Goal: Task Accomplishment & Management: Use online tool/utility

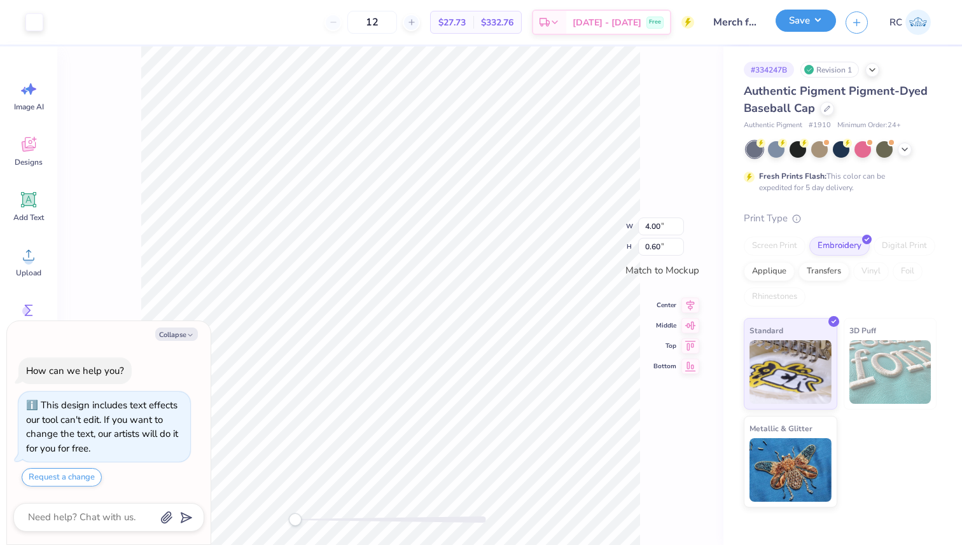
click at [825, 21] on button "Save" at bounding box center [806, 21] width 60 height 22
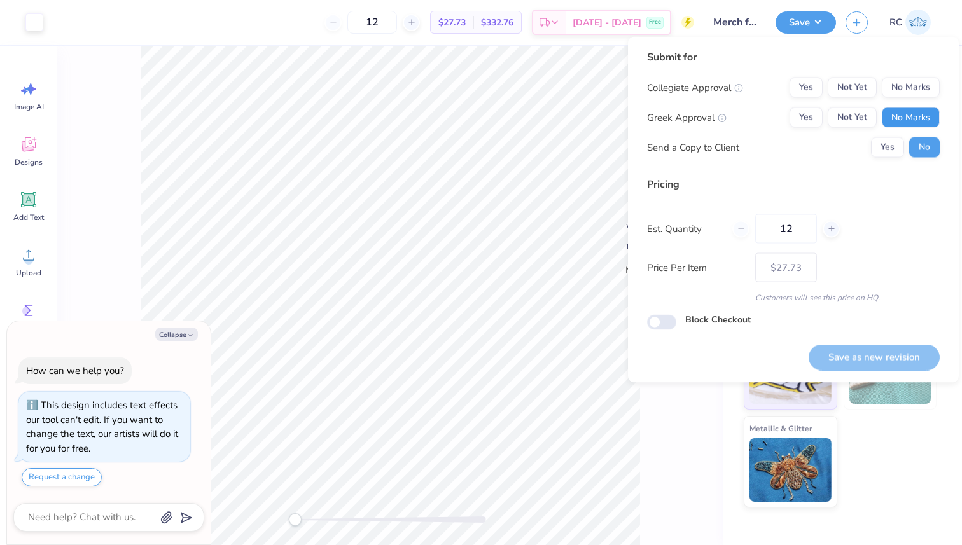
click at [907, 116] on button "No Marks" at bounding box center [911, 118] width 58 height 20
click at [905, 88] on button "No Marks" at bounding box center [911, 88] width 58 height 20
type textarea "x"
click at [651, 316] on input "Block Checkout" at bounding box center [661, 322] width 29 height 15
checkbox input "true"
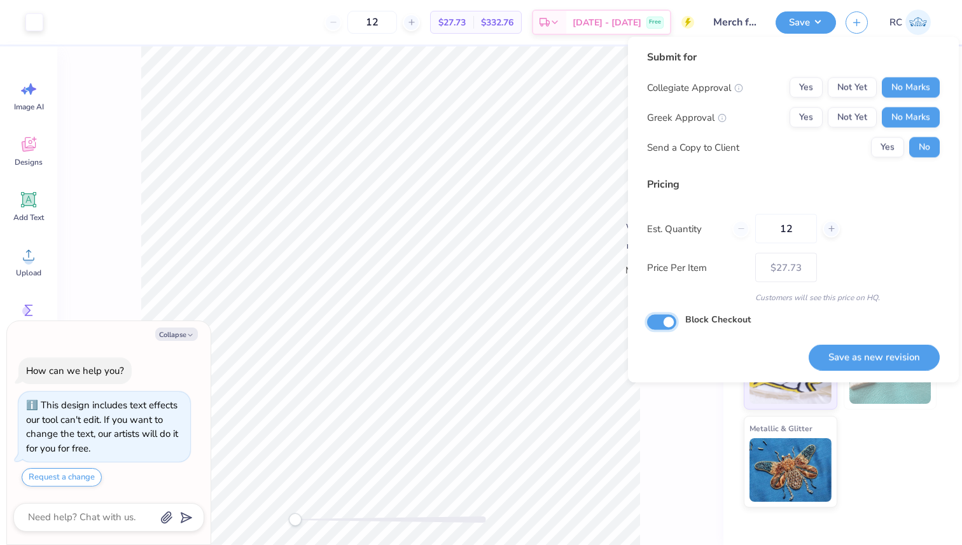
type textarea "x"
click at [669, 325] on input "Block Checkout" at bounding box center [661, 322] width 29 height 15
checkbox input "false"
click at [879, 355] on button "Save as new revision" at bounding box center [874, 357] width 131 height 26
type textarea "x"
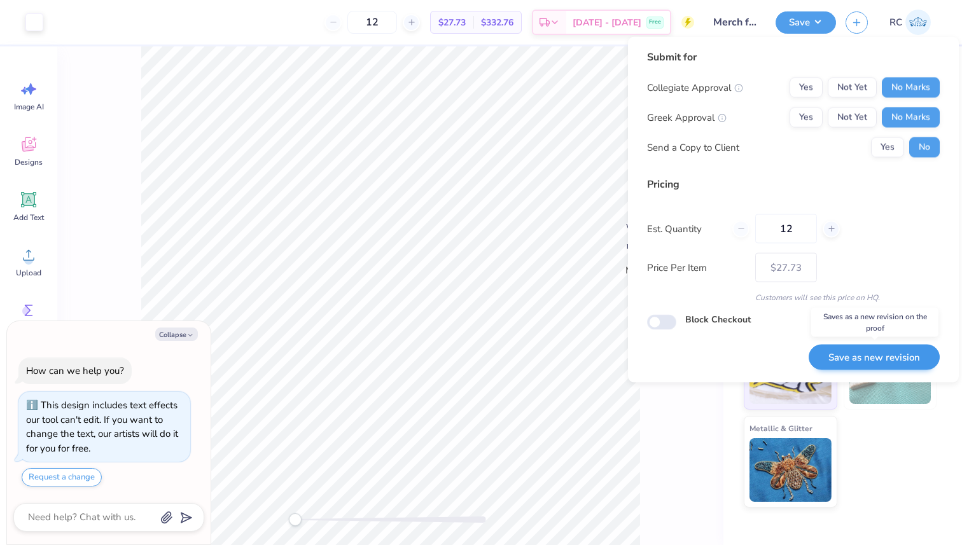
type input "– –"
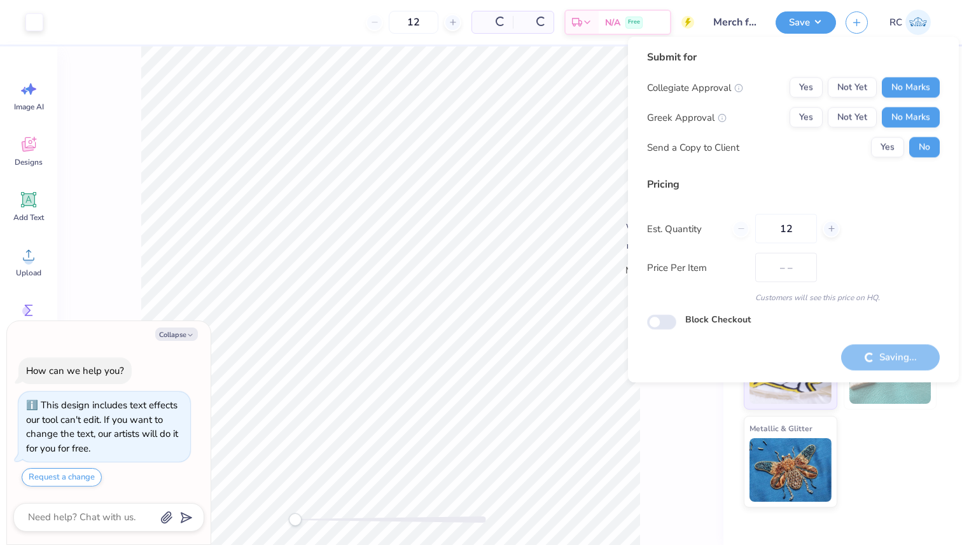
type textarea "x"
type input "$27.73"
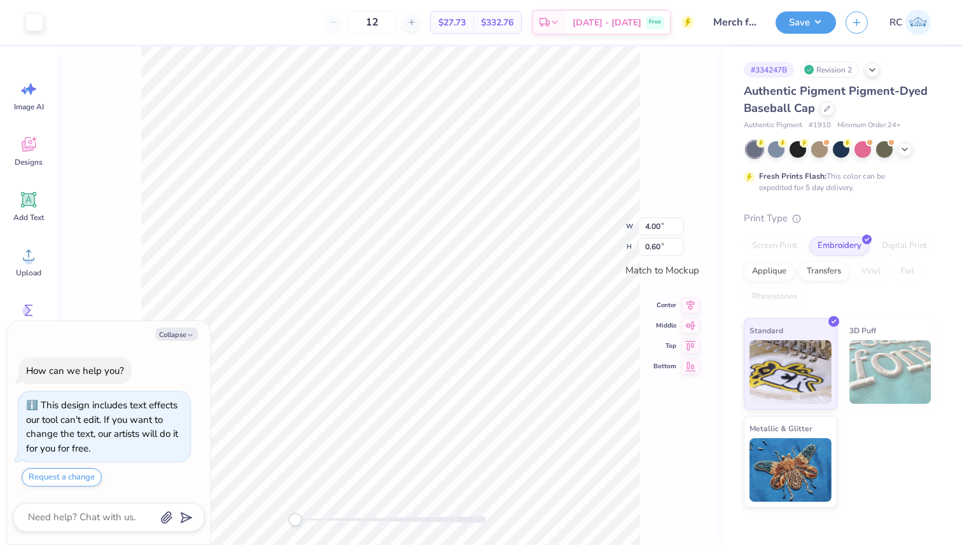
type textarea "x"
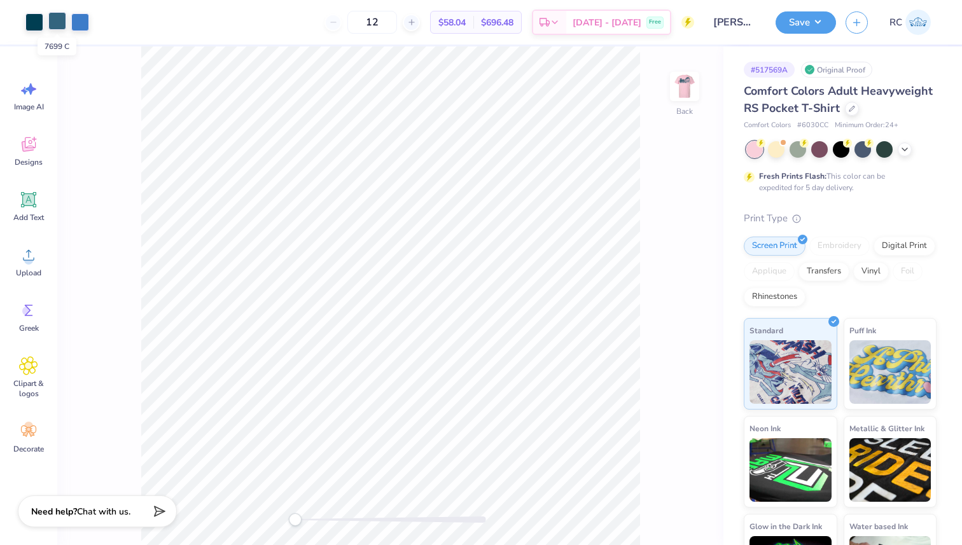
click at [64, 22] on div at bounding box center [57, 21] width 18 height 18
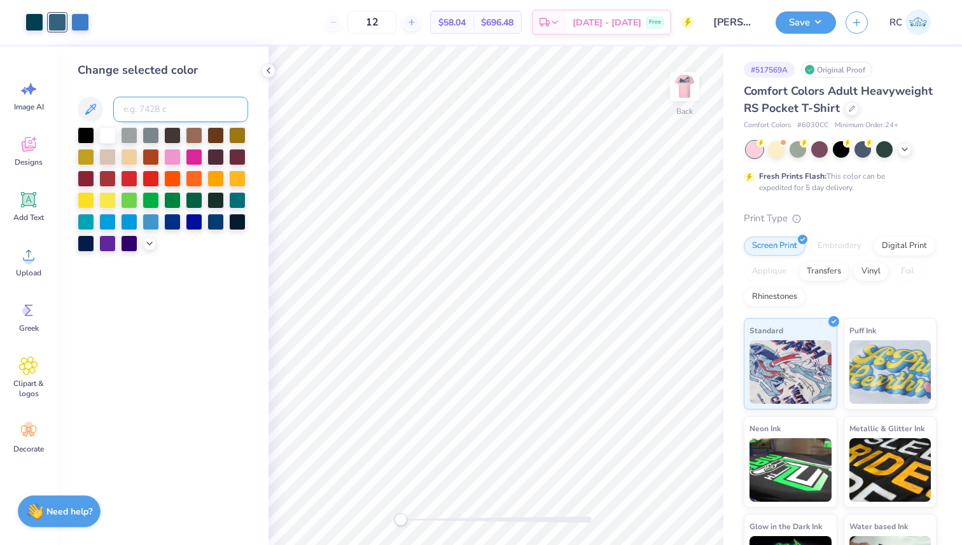
click at [140, 111] on input at bounding box center [180, 109] width 135 height 25
type input "3035"
click at [53, 20] on div at bounding box center [57, 21] width 18 height 18
click at [154, 113] on input at bounding box center [180, 109] width 135 height 25
type input "3035"
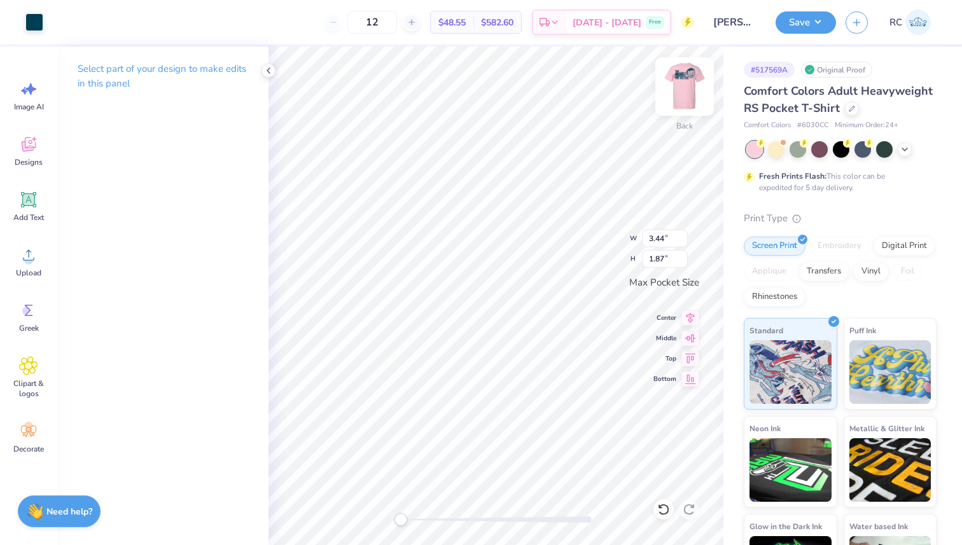
click at [684, 96] on img at bounding box center [684, 86] width 51 height 51
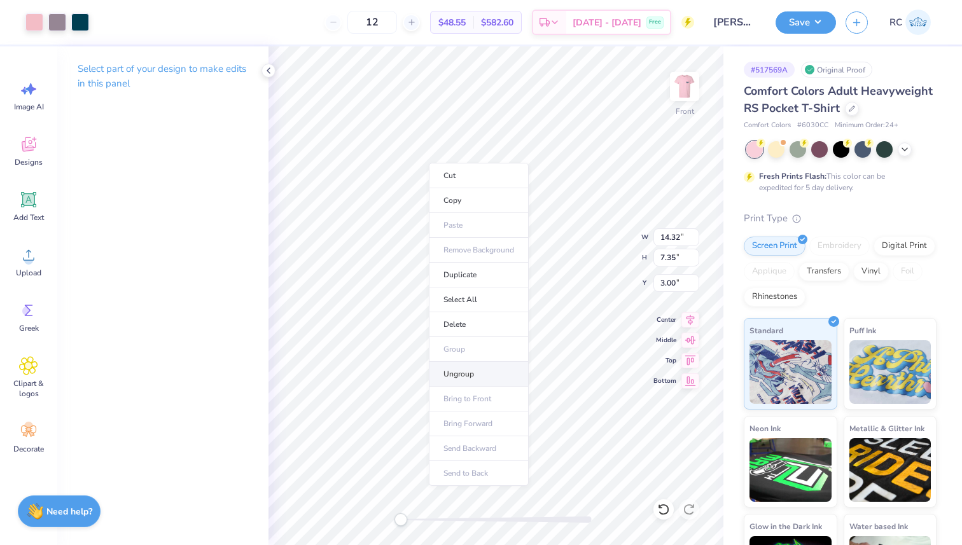
click at [484, 374] on li "Ungroup" at bounding box center [479, 374] width 100 height 25
type input "10.07"
type input "4.32"
type input "4.51"
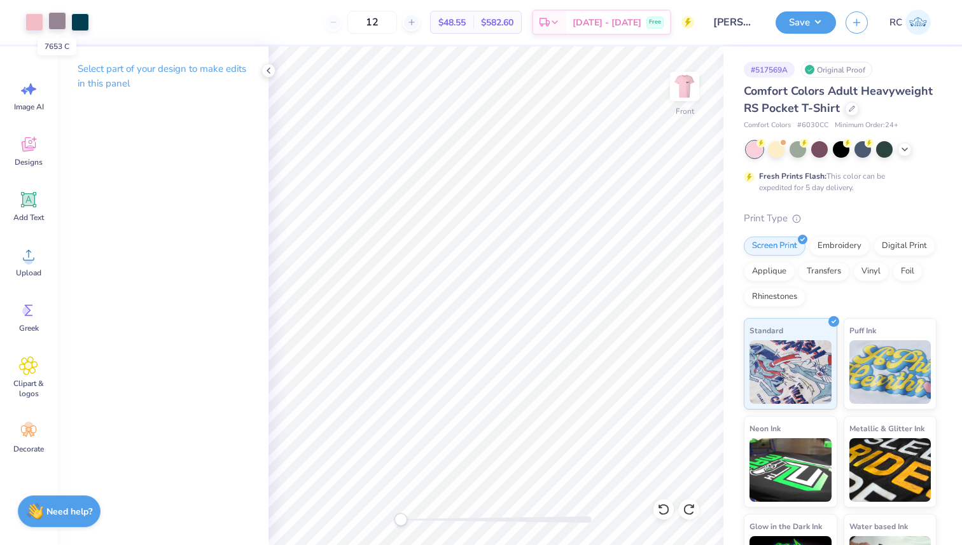
click at [50, 24] on div at bounding box center [57, 21] width 18 height 18
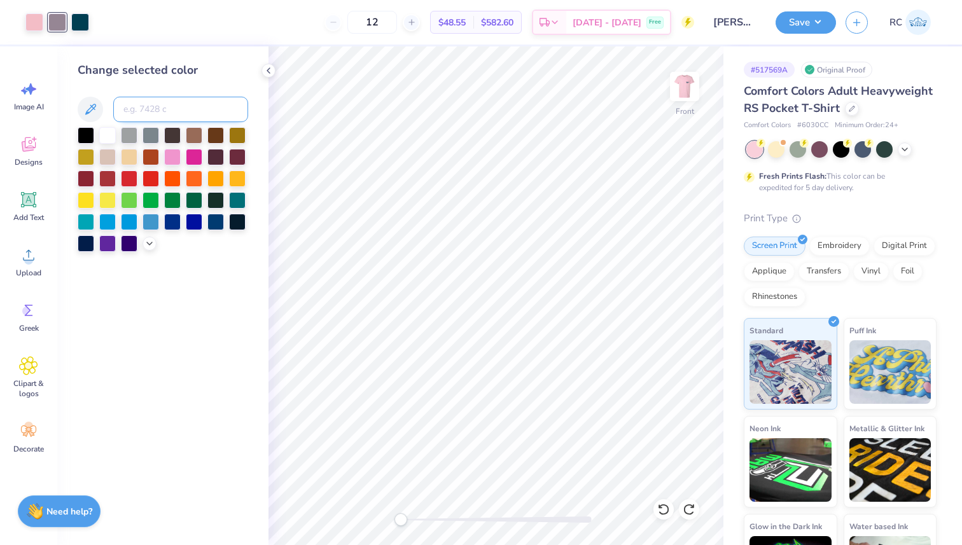
click at [163, 118] on input at bounding box center [180, 109] width 135 height 25
type input "3035"
click at [29, 12] on div at bounding box center [34, 21] width 18 height 18
click at [169, 112] on input at bounding box center [180, 109] width 135 height 25
type input "3035"
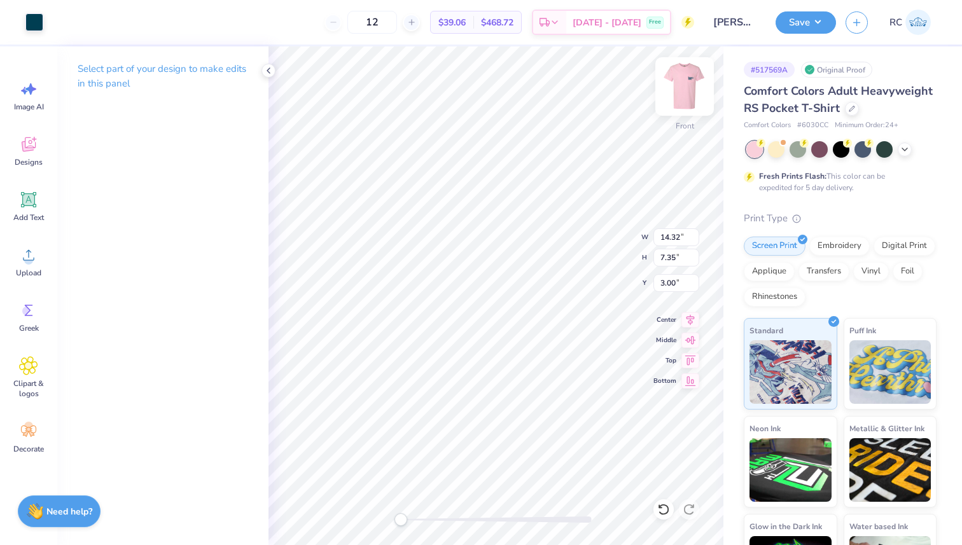
click at [676, 80] on img at bounding box center [684, 86] width 51 height 51
type input "1.28"
type input "3.01"
click at [790, 27] on button "Save" at bounding box center [806, 21] width 60 height 22
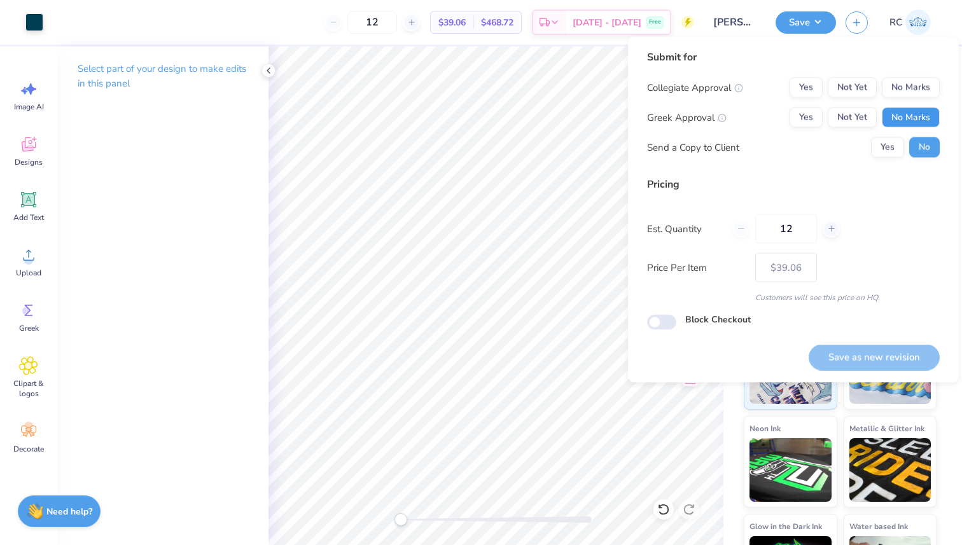
click at [904, 118] on button "No Marks" at bounding box center [911, 118] width 58 height 20
click at [907, 78] on button "No Marks" at bounding box center [911, 88] width 58 height 20
click at [896, 142] on button "Yes" at bounding box center [887, 147] width 33 height 20
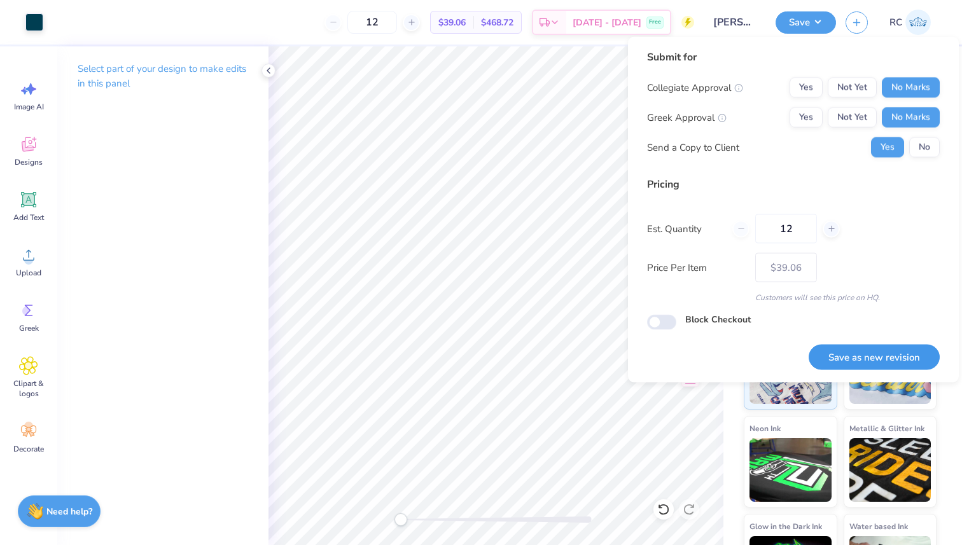
click at [856, 353] on button "Save as new revision" at bounding box center [874, 357] width 131 height 26
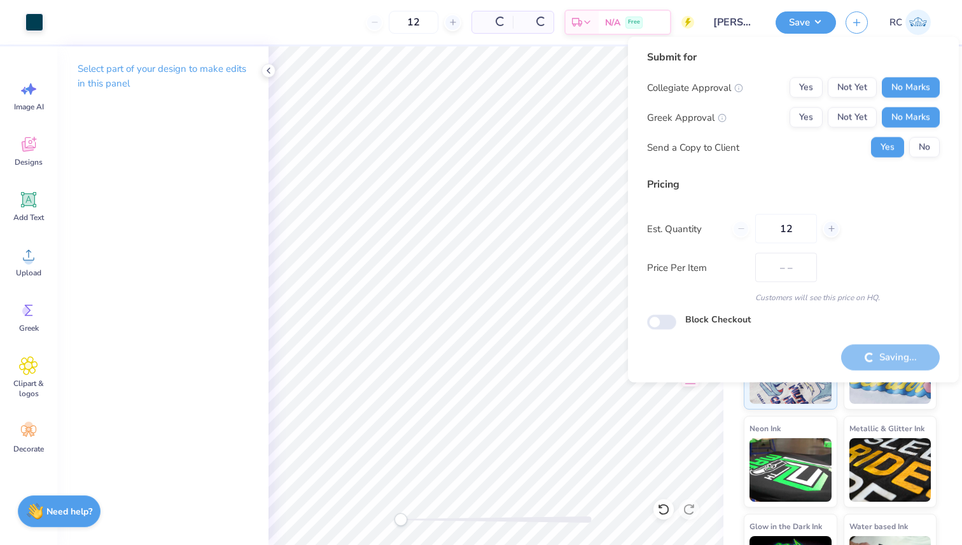
type input "$39.06"
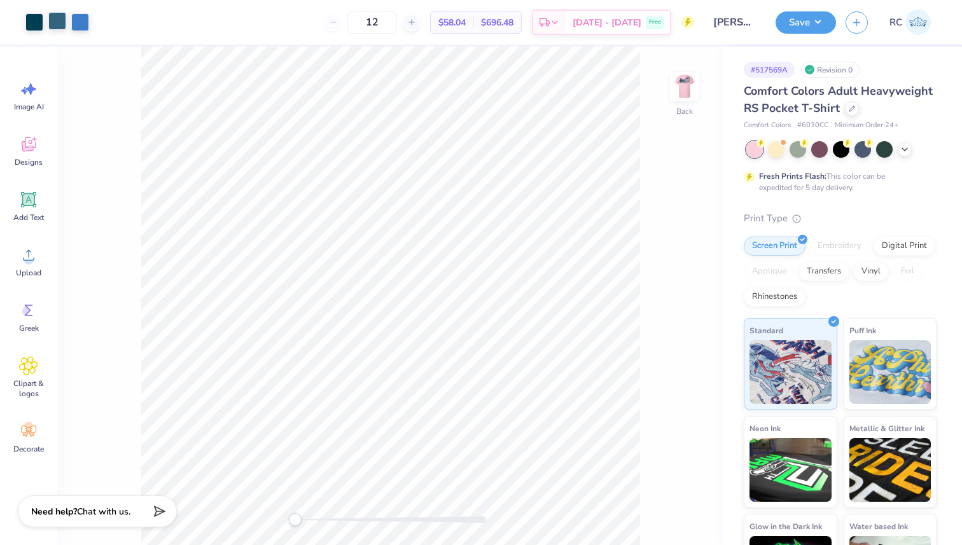
click at [48, 20] on div at bounding box center [57, 21] width 18 height 18
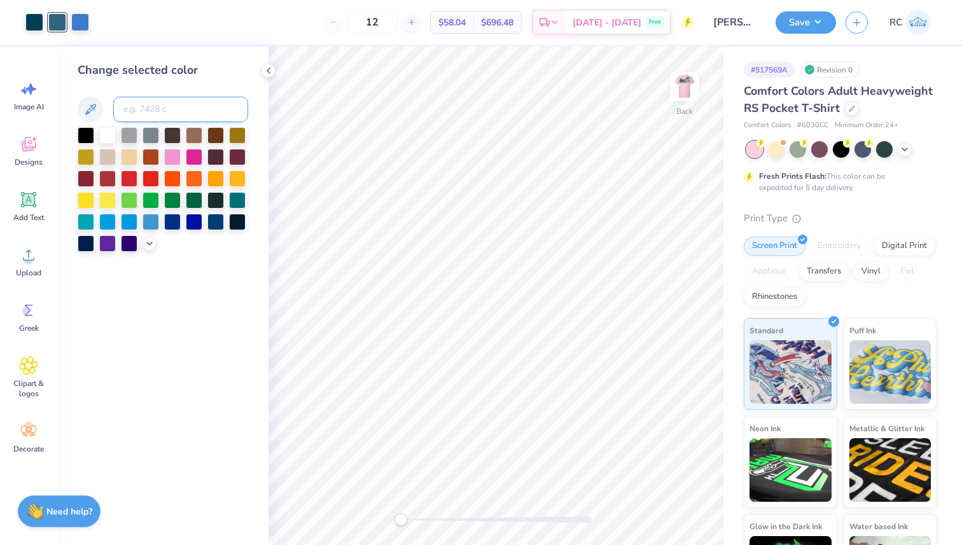
click at [162, 103] on input at bounding box center [180, 109] width 135 height 25
type input "3035"
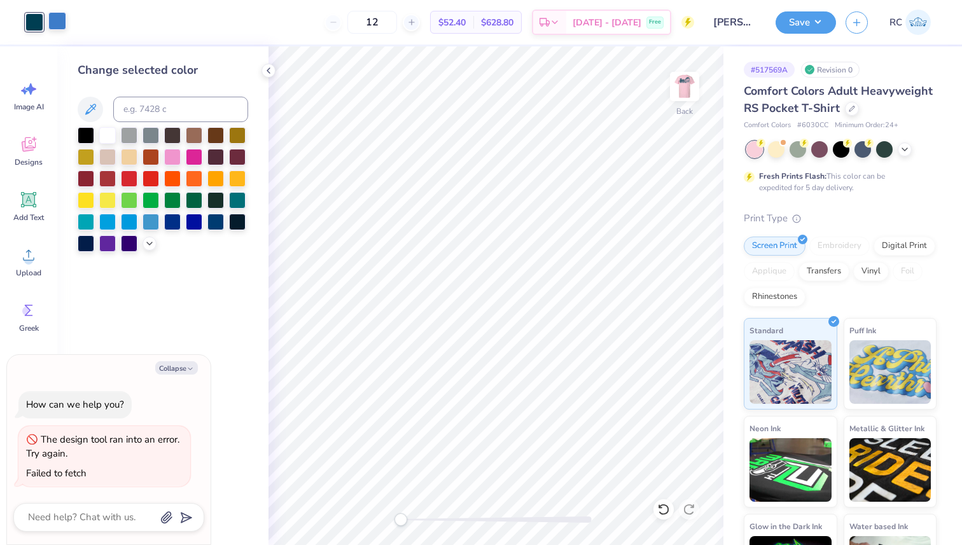
click at [48, 14] on div at bounding box center [57, 21] width 18 height 18
type textarea "x"
click at [187, 105] on input at bounding box center [180, 109] width 135 height 25
type input "3035"
click at [678, 87] on img at bounding box center [684, 86] width 51 height 51
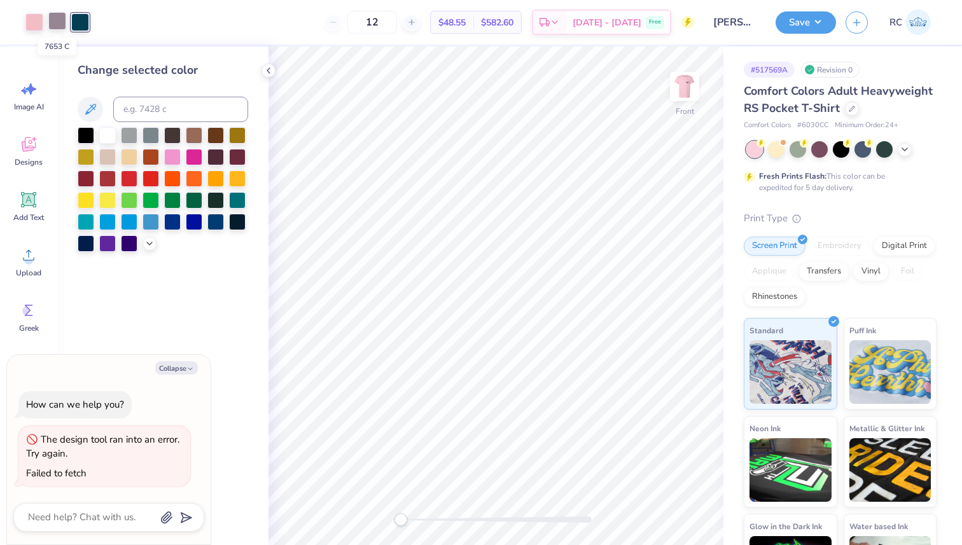
click at [55, 18] on div at bounding box center [57, 21] width 18 height 18
type textarea "x"
click at [167, 105] on input at bounding box center [180, 109] width 135 height 25
type input "3035"
click at [797, 21] on button "Save" at bounding box center [806, 21] width 60 height 22
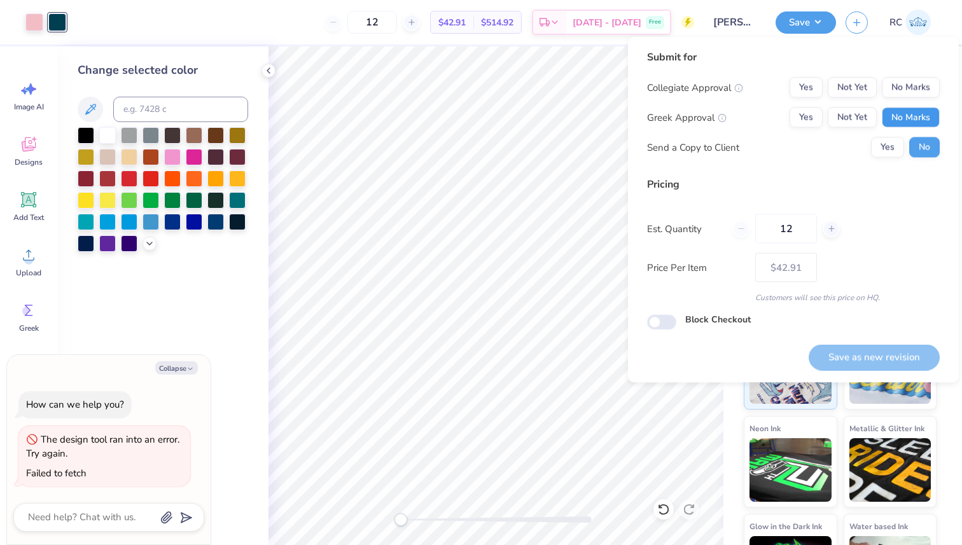
click at [904, 111] on button "No Marks" at bounding box center [911, 118] width 58 height 20
click at [904, 88] on button "No Marks" at bounding box center [911, 88] width 58 height 20
click at [870, 349] on button "Save as new revision" at bounding box center [874, 357] width 131 height 26
type textarea "x"
type input "– –"
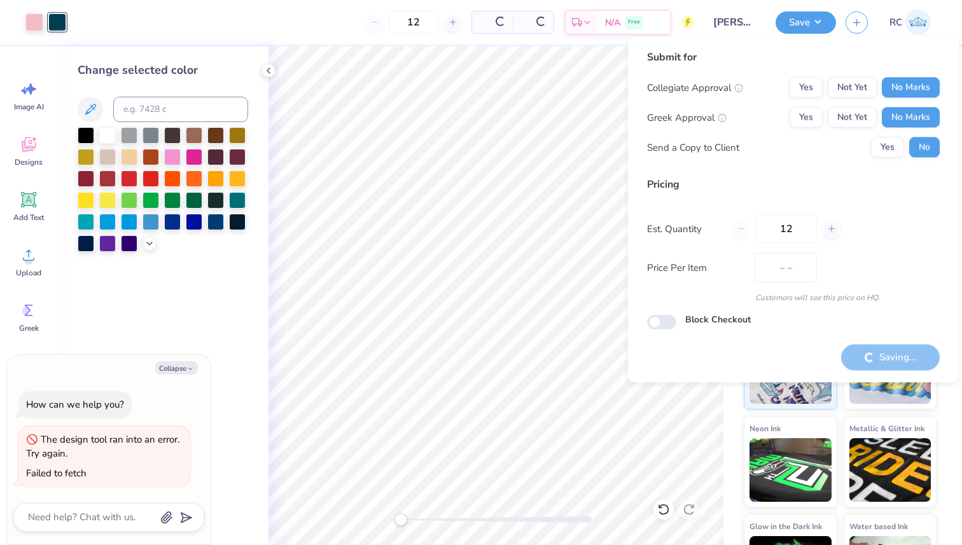
type textarea "x"
type input "$42.91"
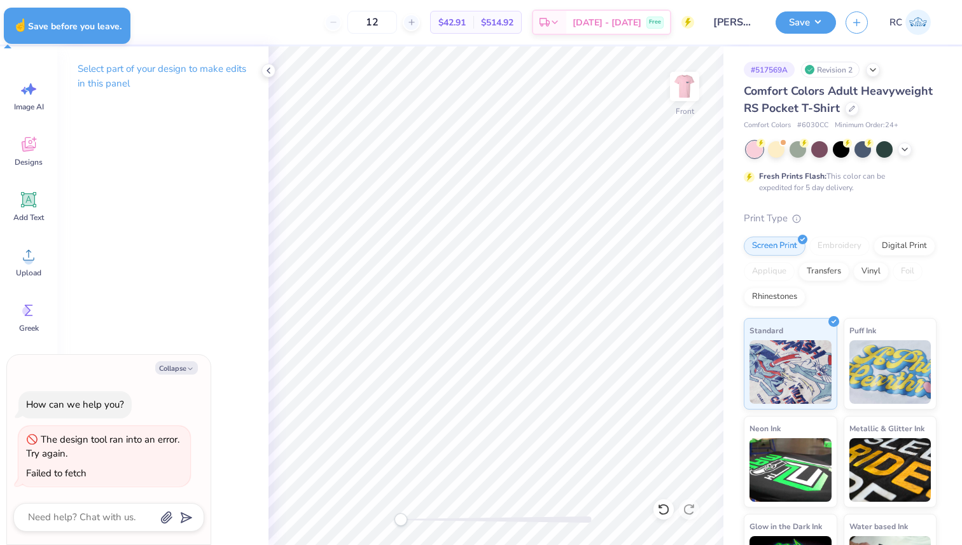
type textarea "x"
